Goal: Task Accomplishment & Management: Complete application form

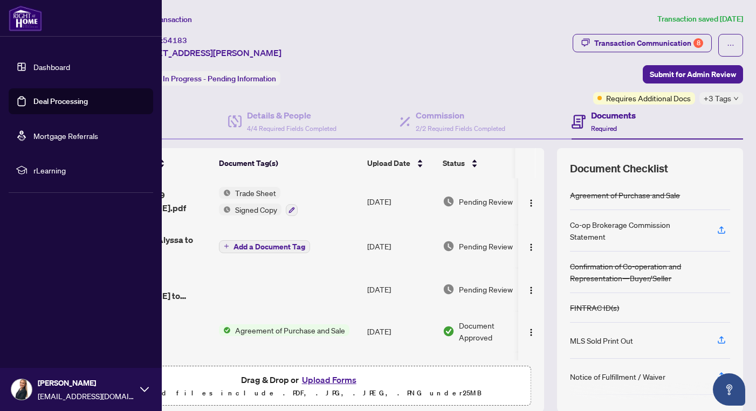
click at [33, 105] on link "Deal Processing" at bounding box center [60, 102] width 54 height 10
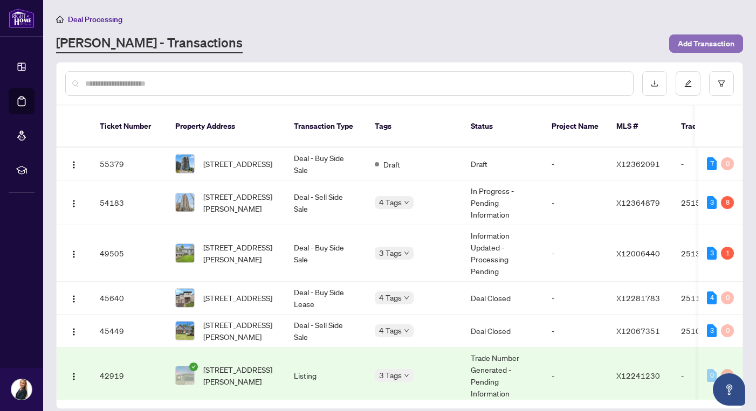
click at [710, 44] on span "Add Transaction" at bounding box center [706, 43] width 57 height 17
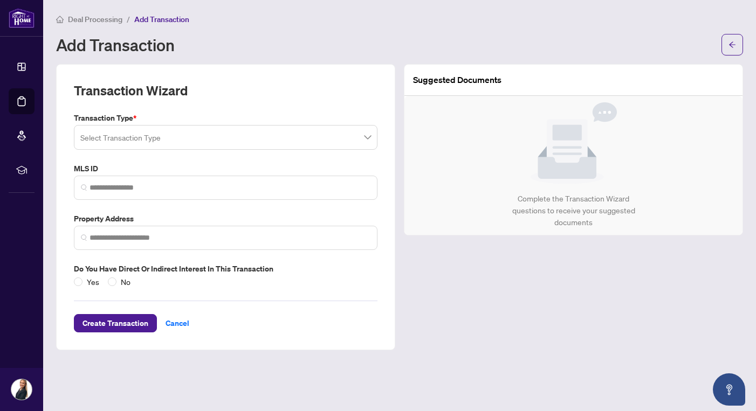
click at [209, 138] on input "search" at bounding box center [220, 139] width 281 height 24
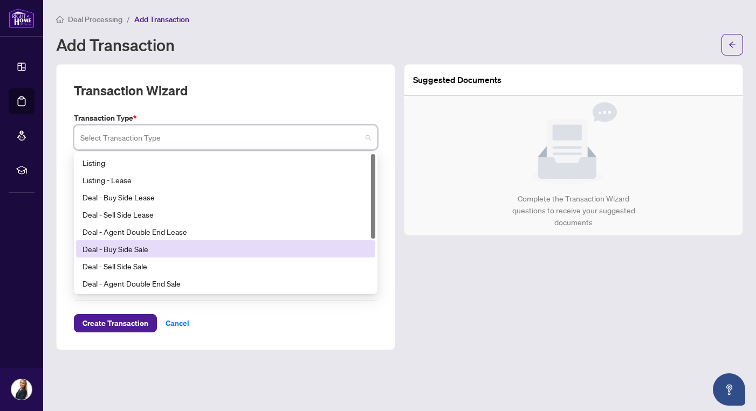
click at [156, 253] on div "Deal - Buy Side Sale" at bounding box center [225, 249] width 286 height 12
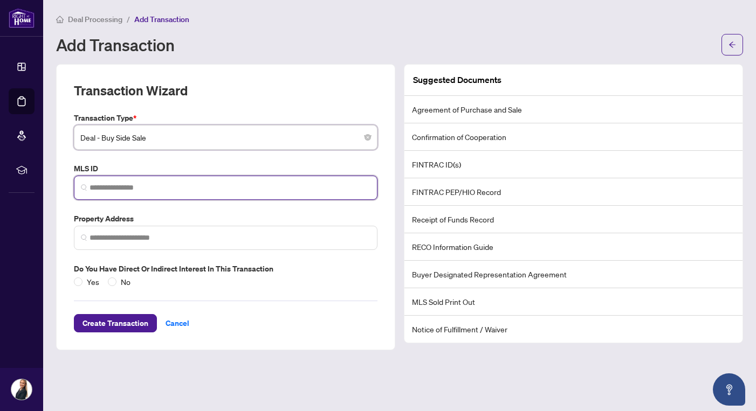
click at [142, 185] on input "search" at bounding box center [229, 187] width 281 height 11
click at [161, 142] on span "Deal - Buy Side Sale" at bounding box center [225, 137] width 291 height 20
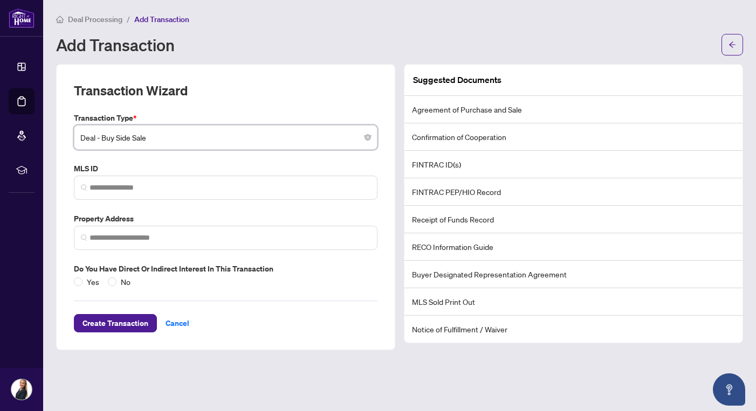
click at [161, 142] on span "Deal - Buy Side Sale" at bounding box center [225, 137] width 291 height 20
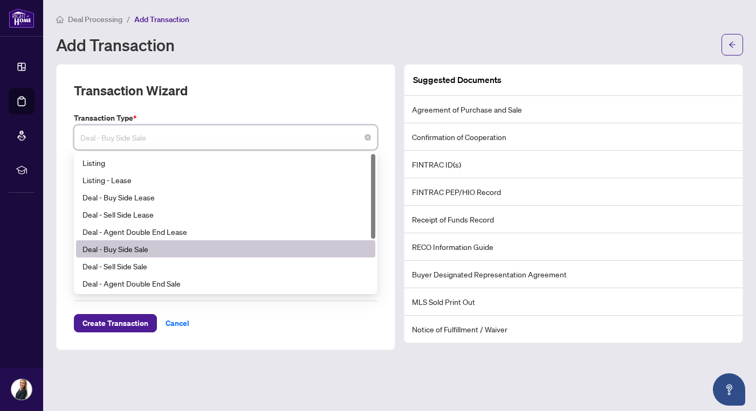
click at [418, 32] on div "Deal Processing / Add Transaction Add Transaction" at bounding box center [399, 34] width 687 height 43
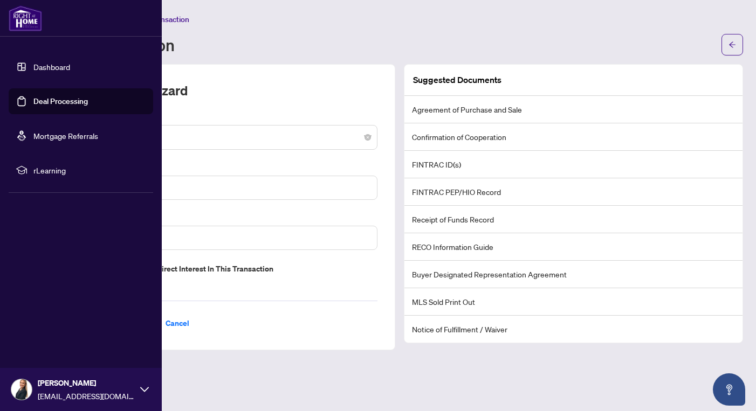
click at [33, 67] on link "Dashboard" at bounding box center [51, 67] width 37 height 10
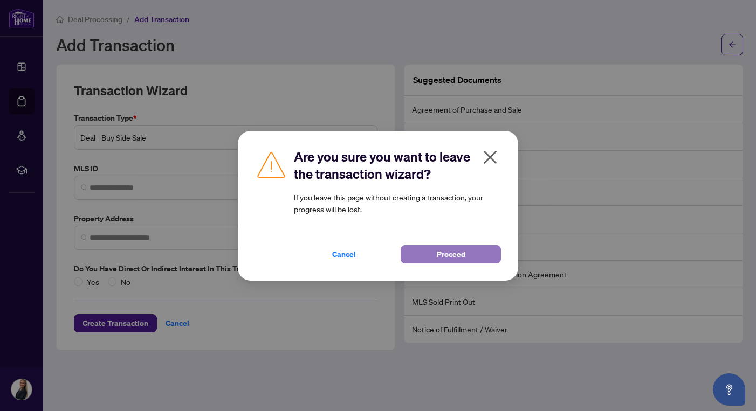
click at [414, 252] on button "Proceed" at bounding box center [451, 254] width 100 height 18
